Goal: Task Accomplishment & Management: Manage account settings

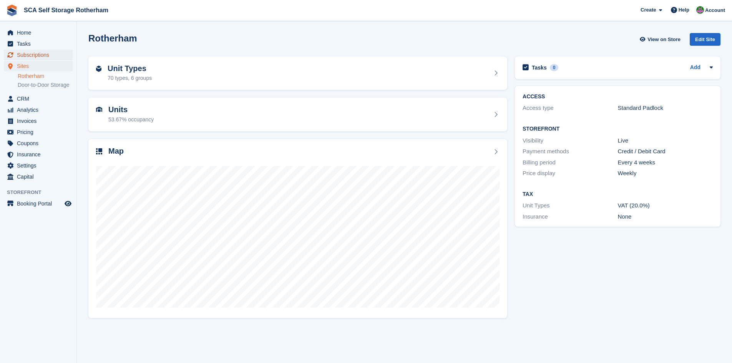
click at [40, 58] on span "Subscriptions" at bounding box center [40, 55] width 46 height 11
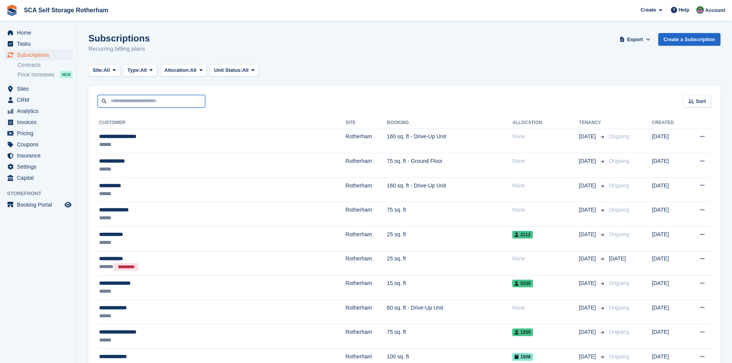
click at [167, 103] on input "text" at bounding box center [152, 101] width 108 height 13
type input "****"
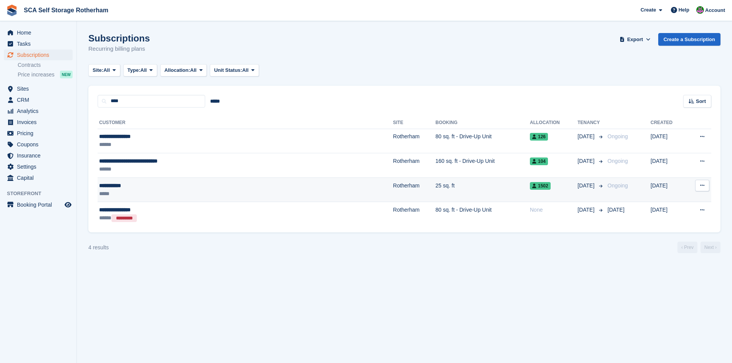
click at [435, 198] on td "25 sq. ft" at bounding box center [482, 190] width 95 height 25
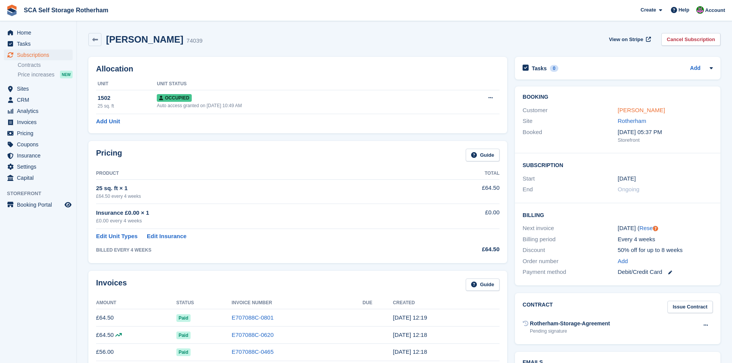
click at [632, 112] on link "Hollie Atha" at bounding box center [641, 110] width 47 height 7
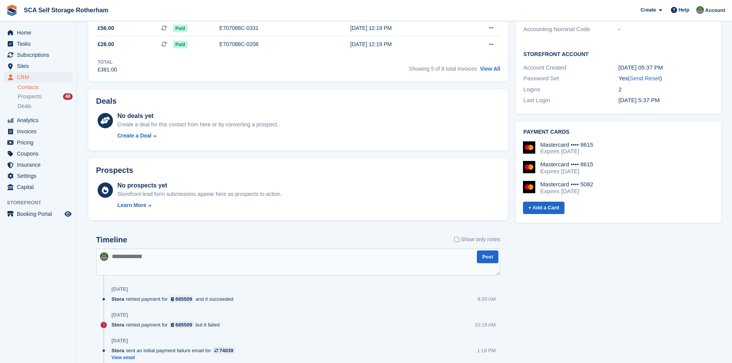
scroll to position [221, 0]
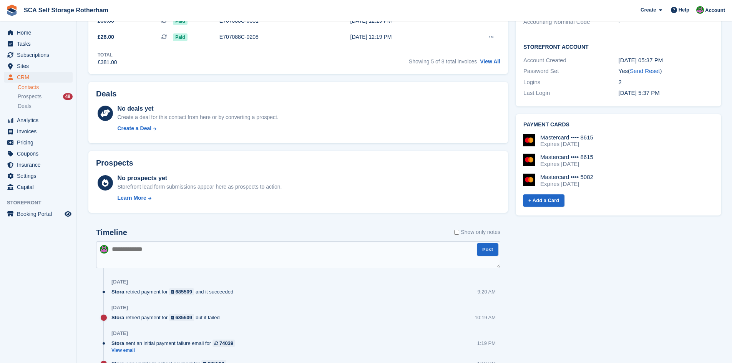
click at [241, 254] on textarea at bounding box center [298, 254] width 404 height 27
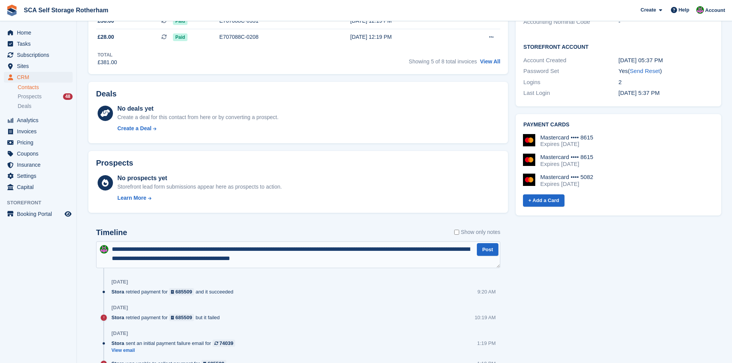
type textarea "**********"
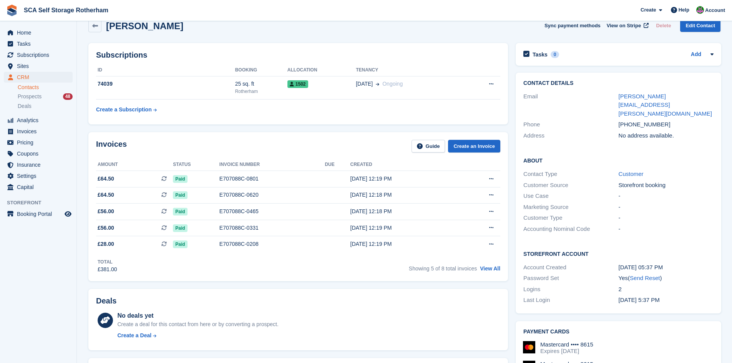
scroll to position [0, 0]
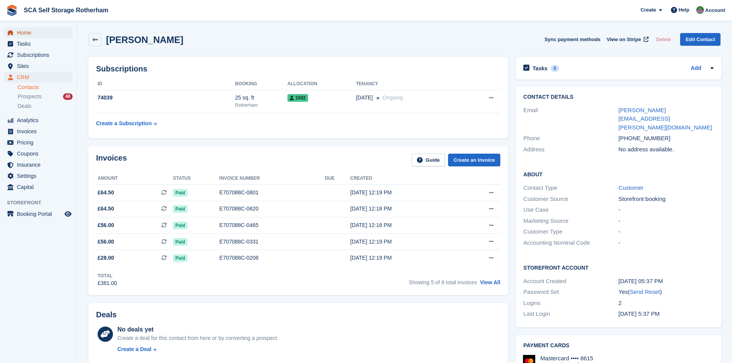
click at [45, 28] on span "Home" at bounding box center [40, 32] width 46 height 11
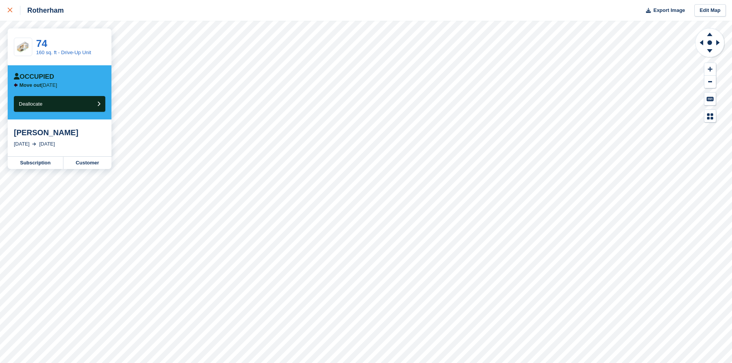
click at [11, 10] on icon at bounding box center [10, 10] width 5 height 5
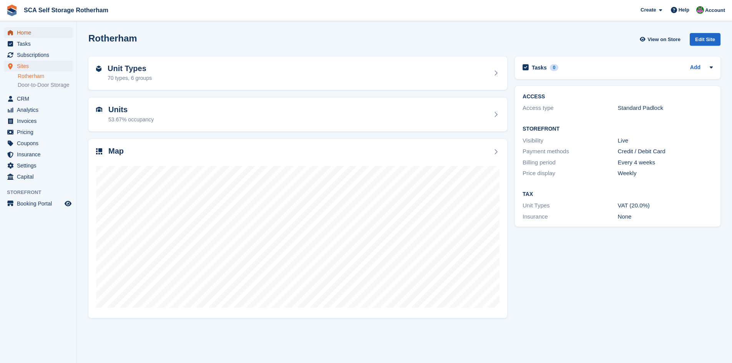
click at [30, 29] on span "Home" at bounding box center [40, 32] width 46 height 11
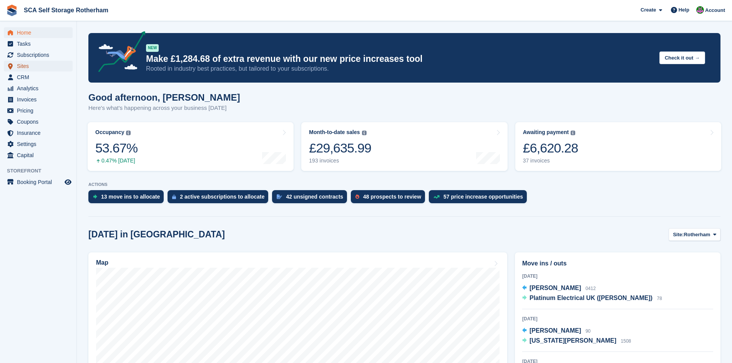
click at [28, 66] on span "Sites" at bounding box center [40, 66] width 46 height 11
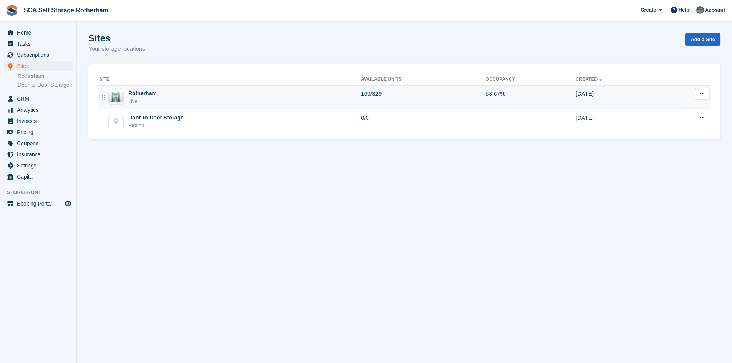
click at [180, 98] on div "Rotherham Live" at bounding box center [230, 98] width 262 height 16
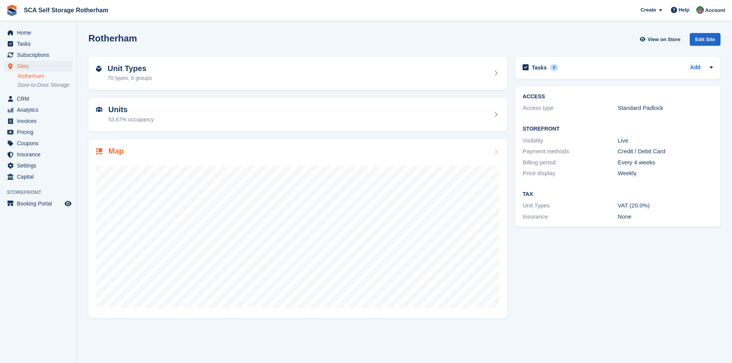
click at [116, 156] on div "Map" at bounding box center [115, 152] width 15 height 10
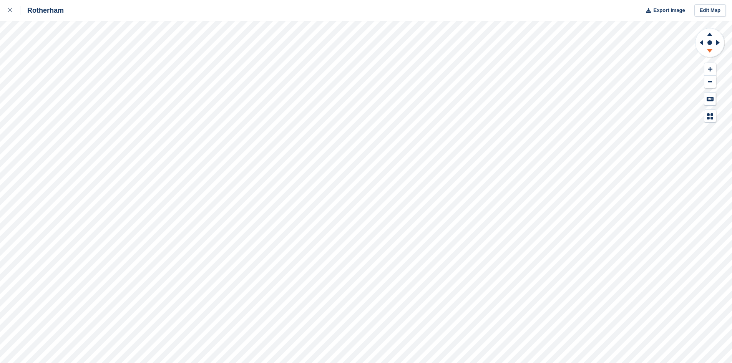
click at [713, 52] on icon at bounding box center [710, 52] width 20 height 10
click at [721, 43] on icon at bounding box center [720, 43] width 10 height 20
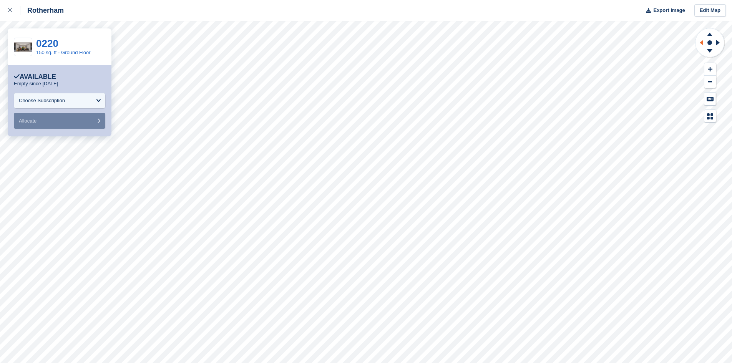
click at [700, 42] on icon at bounding box center [701, 43] width 10 height 20
click at [703, 43] on icon at bounding box center [701, 42] width 3 height 5
click at [13, 9] on div at bounding box center [14, 10] width 13 height 9
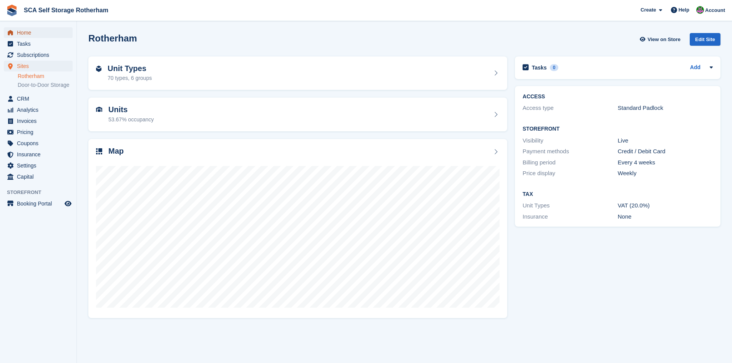
click at [28, 37] on span "Home" at bounding box center [40, 32] width 46 height 11
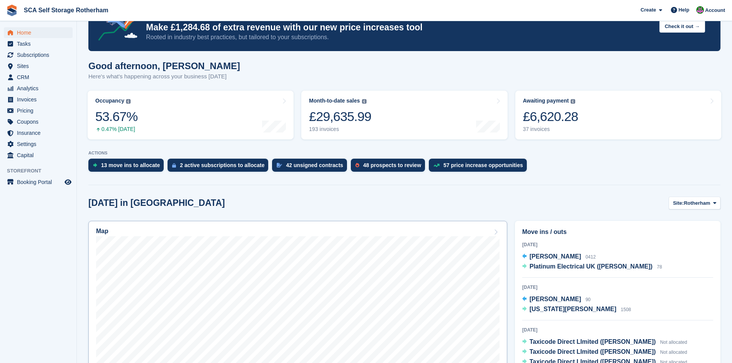
scroll to position [86, 0]
